Goal: Navigation & Orientation: Find specific page/section

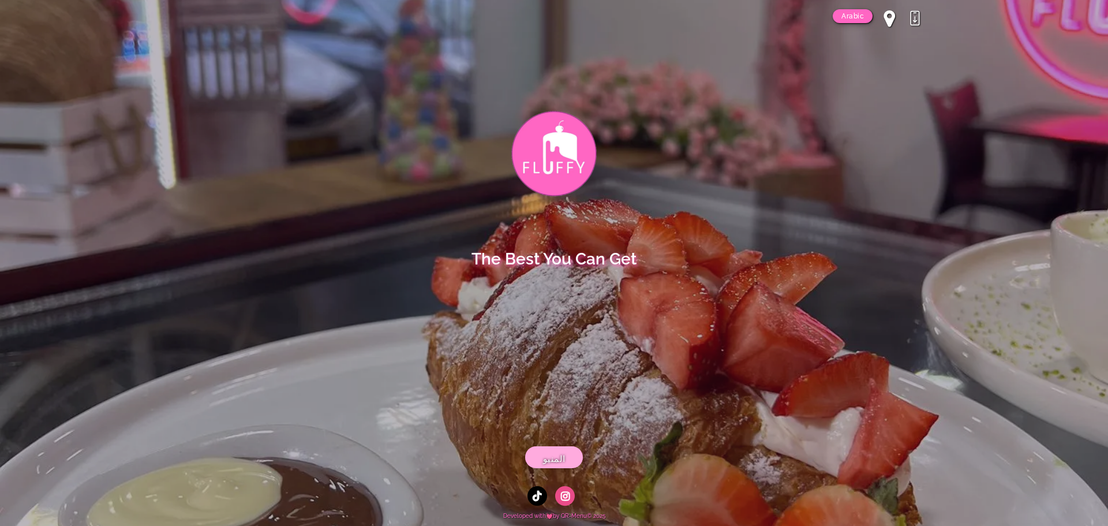
click at [555, 460] on span "المنيو" at bounding box center [554, 459] width 23 height 14
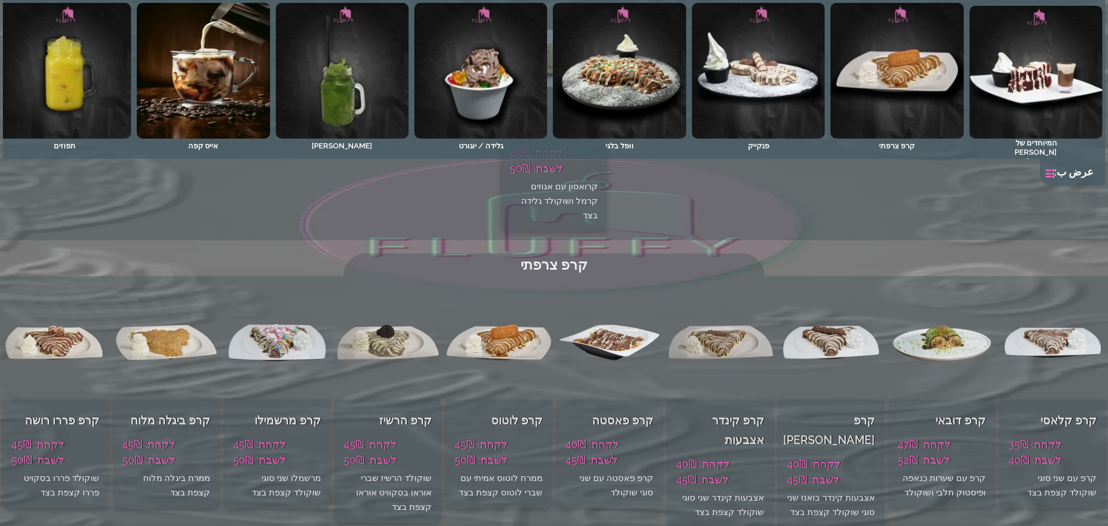
scroll to position [866, 0]
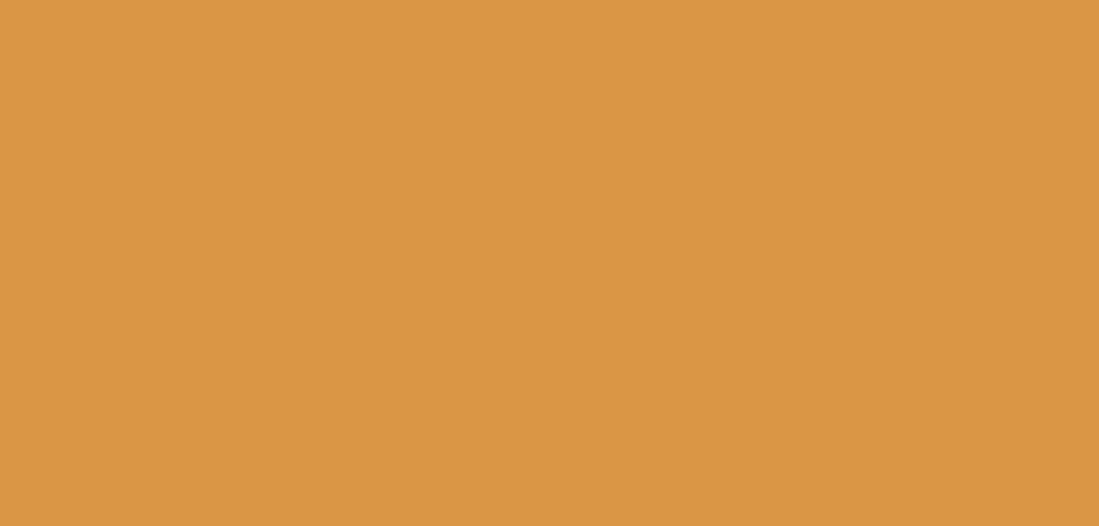
click at [547, 280] on video at bounding box center [549, 263] width 1099 height 526
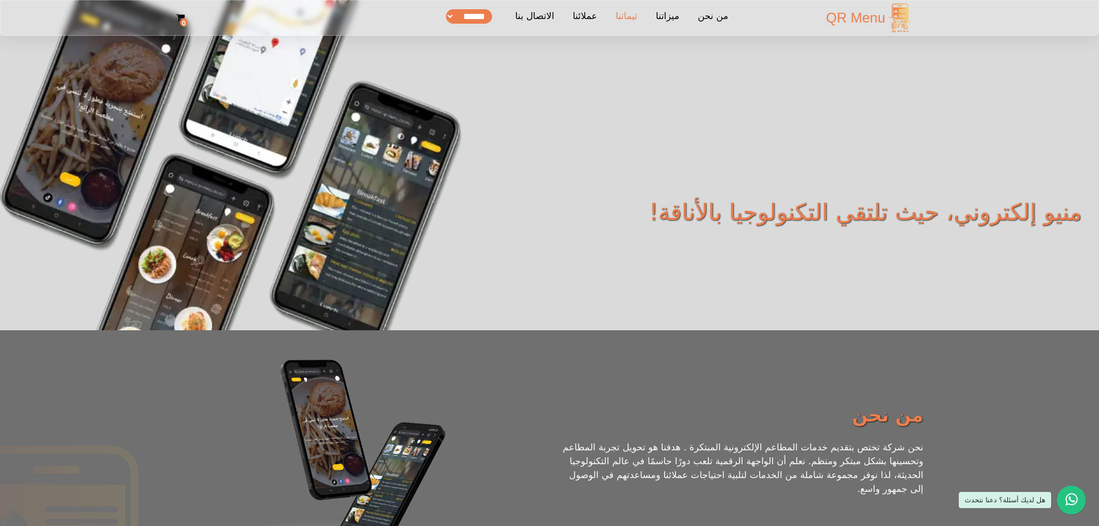
click at [642, 17] on link "ثيماتنا" at bounding box center [626, 17] width 31 height 17
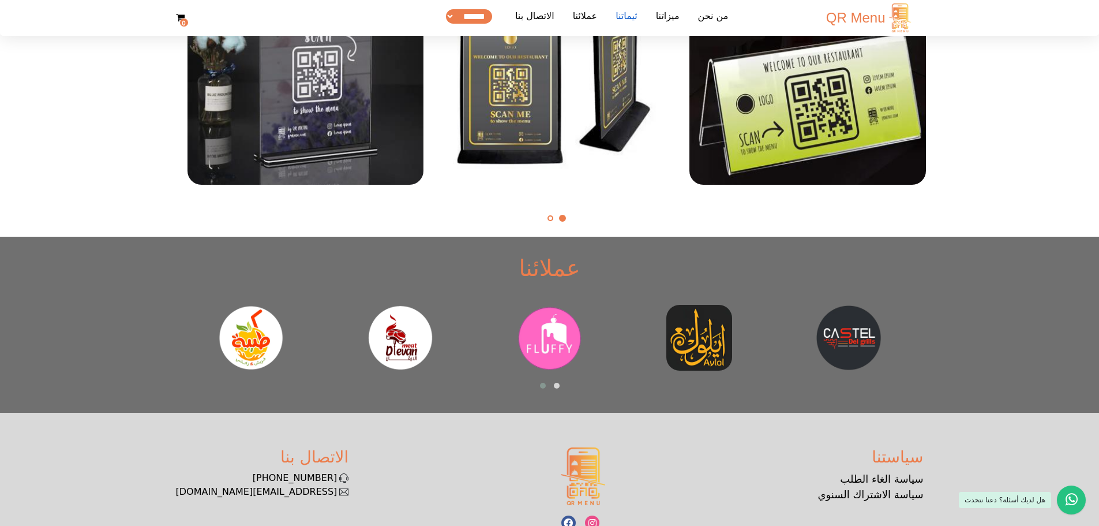
scroll to position [2564, 0]
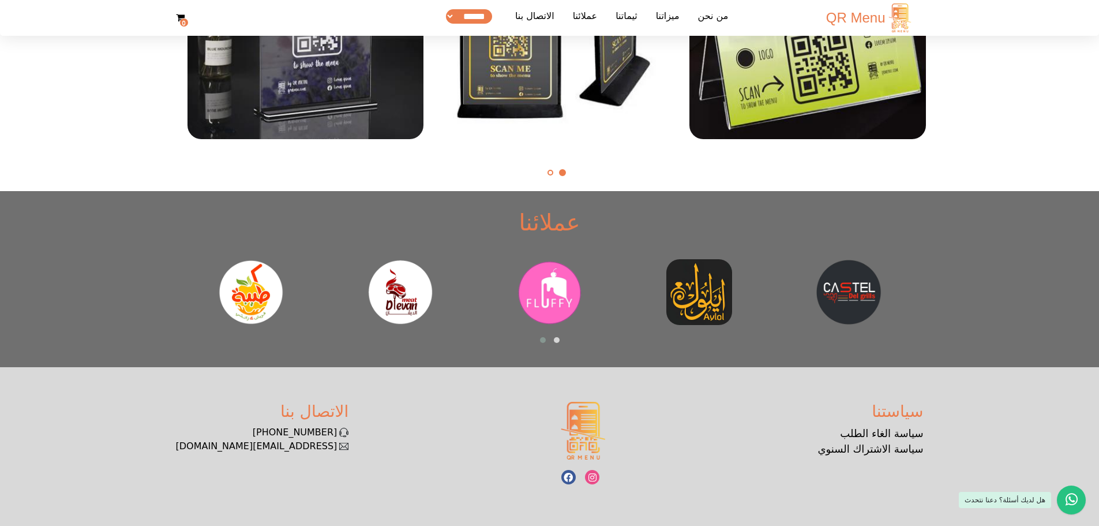
click at [545, 338] on span at bounding box center [543, 340] width 6 height 6
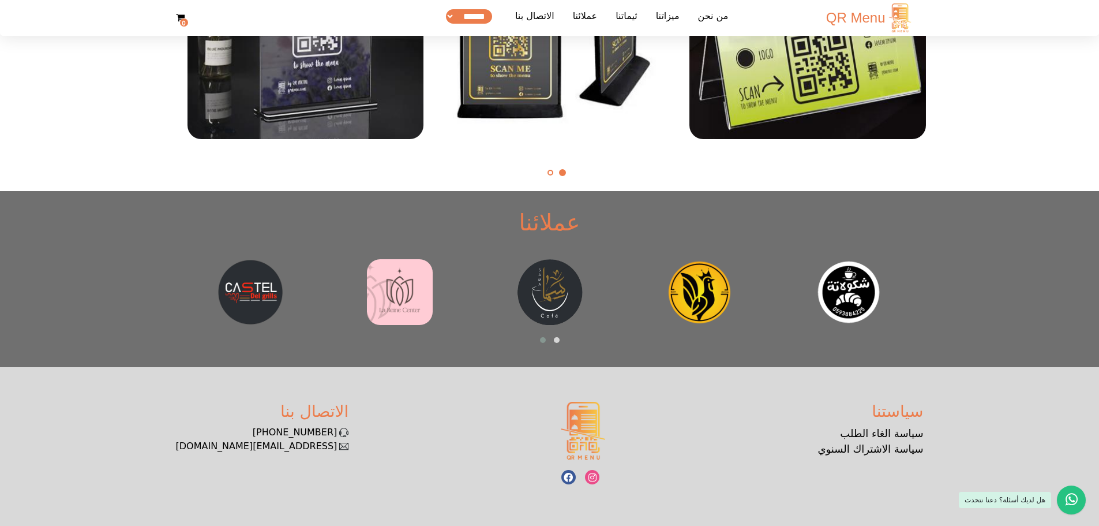
click at [542, 289] on img at bounding box center [550, 292] width 66 height 66
